Goal: Navigation & Orientation: Go to known website

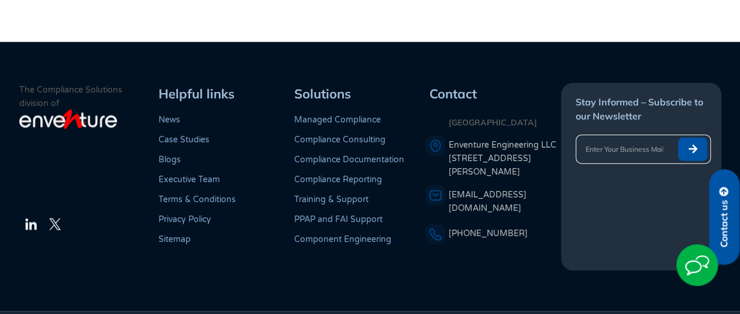
scroll to position [135, 0]
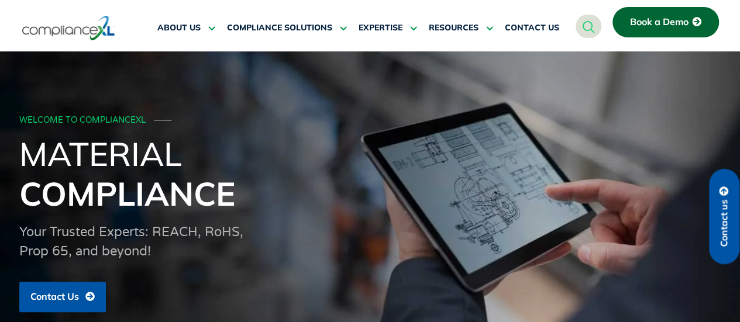
scroll to position [1876, 0]
